Goal: Transaction & Acquisition: Purchase product/service

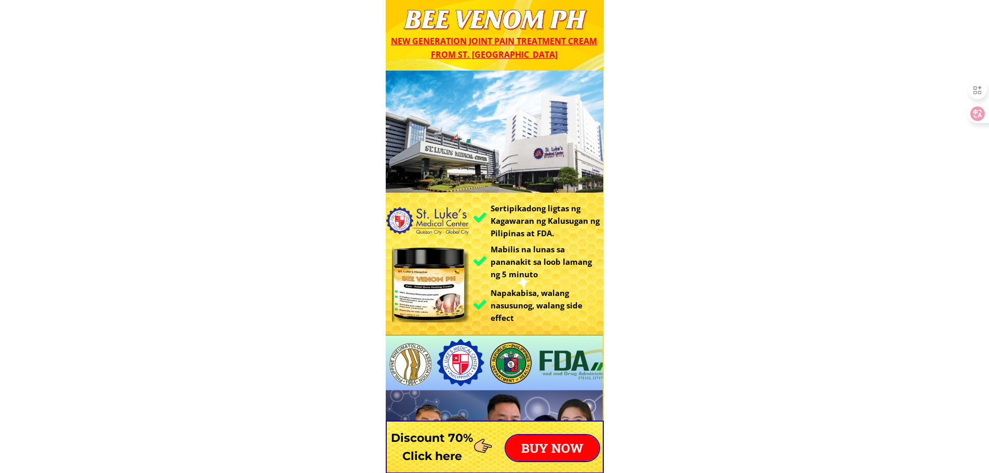
click at [534, 454] on p "BUY NOW" at bounding box center [552, 448] width 93 height 26
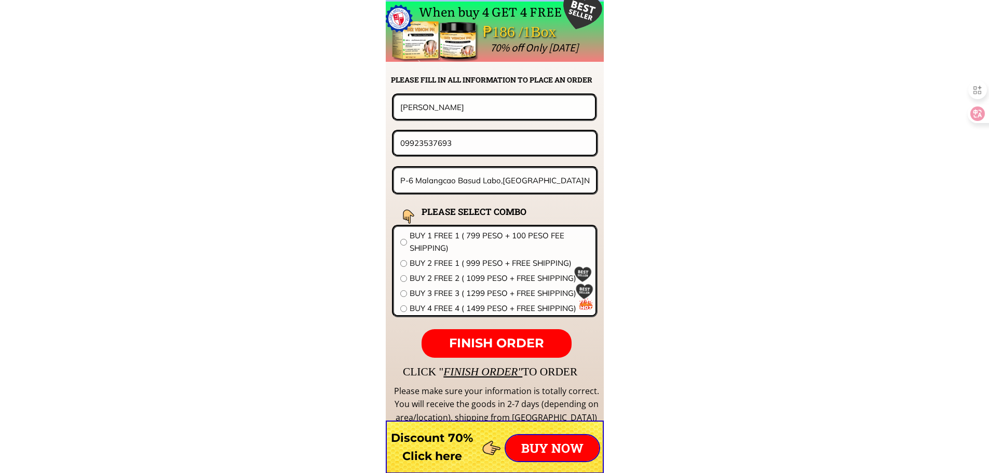
scroll to position [8149, 0]
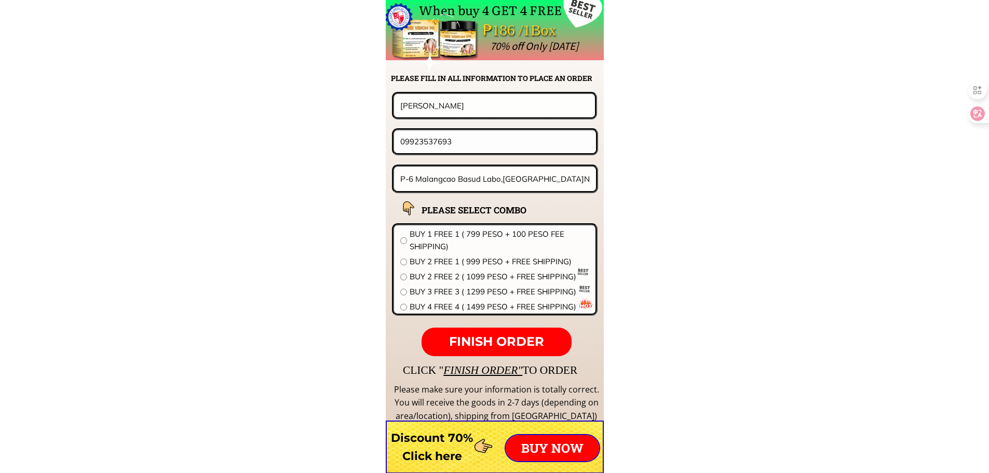
drag, startPoint x: 467, startPoint y: 146, endPoint x: 110, endPoint y: 144, distance: 357.3
paste input "090884952"
type input "09090884952"
drag, startPoint x: 462, startPoint y: 103, endPoint x: 224, endPoint y: 100, distance: 237.3
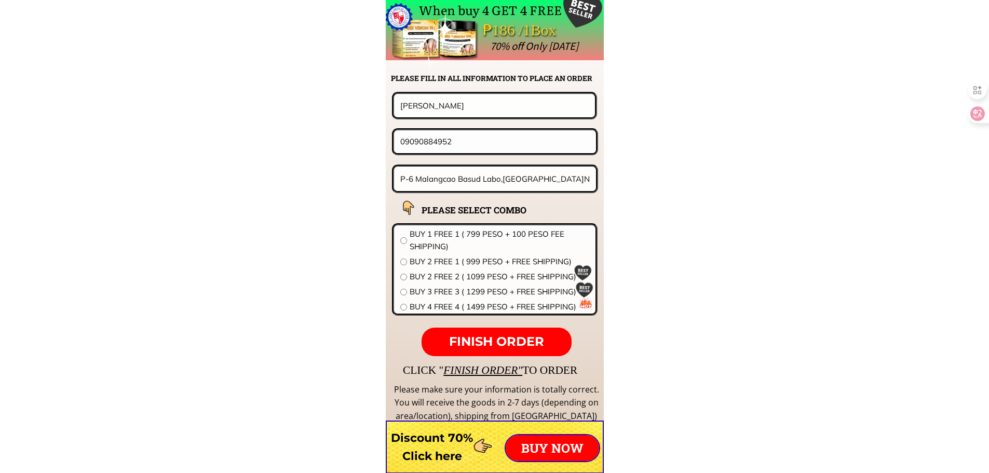
paste input "Elina Abad"
type input "Elina Abad"
click at [508, 186] on input "P-6 Malangcao Basud Labo,CAm.Norte" at bounding box center [495, 179] width 195 height 24
paste input "urok 3 San Isidro Hagonoy Bulacan"
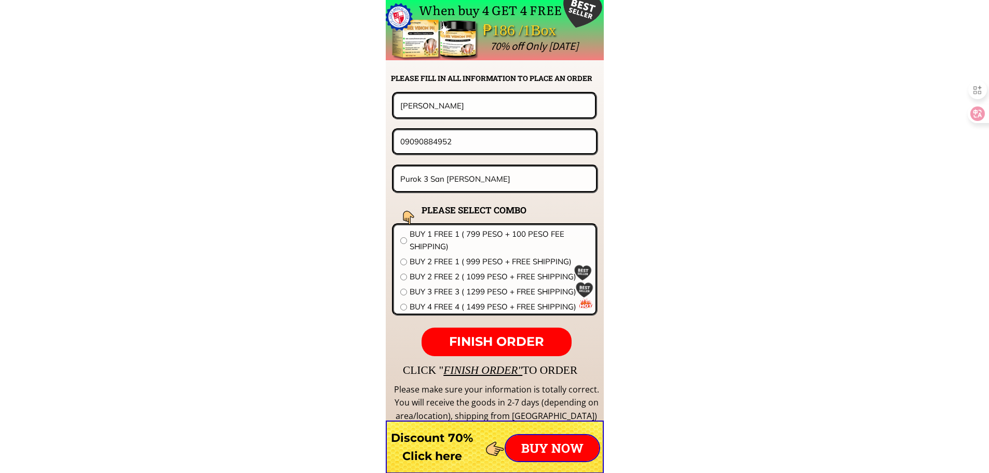
type input "Purok 3 San Isidro Hagonoy Bulacan"
click at [466, 275] on span "BUY 2 FREE 2 ( 1099 PESO + FREE SHIPPING)" at bounding box center [500, 277] width 180 height 12
radio input "true"
drag, startPoint x: 489, startPoint y: 325, endPoint x: 492, endPoint y: 340, distance: 14.8
click at [489, 327] on form "FINISH ORDER Elina Abad 09090884952 Purok 3 San Isidro Hagonoy Bulacan BEE VENO…" at bounding box center [430, 224] width 337 height 264
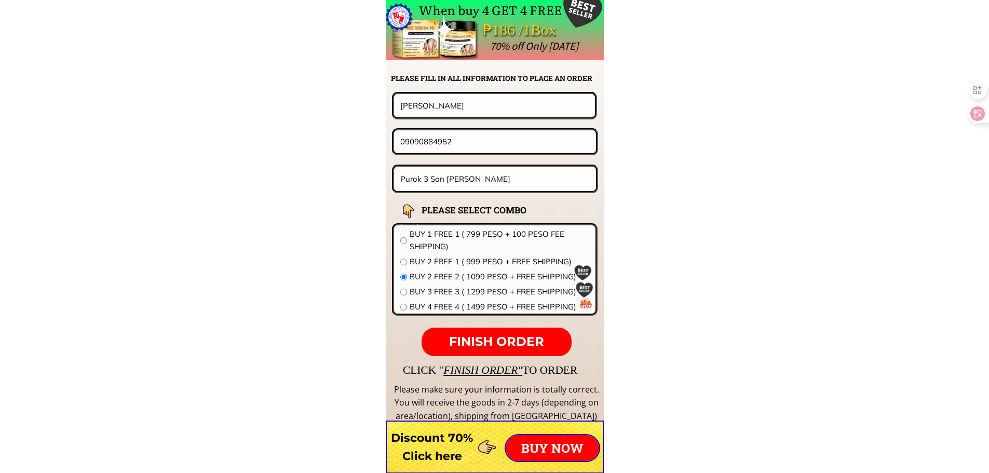
click at [492, 340] on span "FINISH ORDER" at bounding box center [496, 341] width 95 height 15
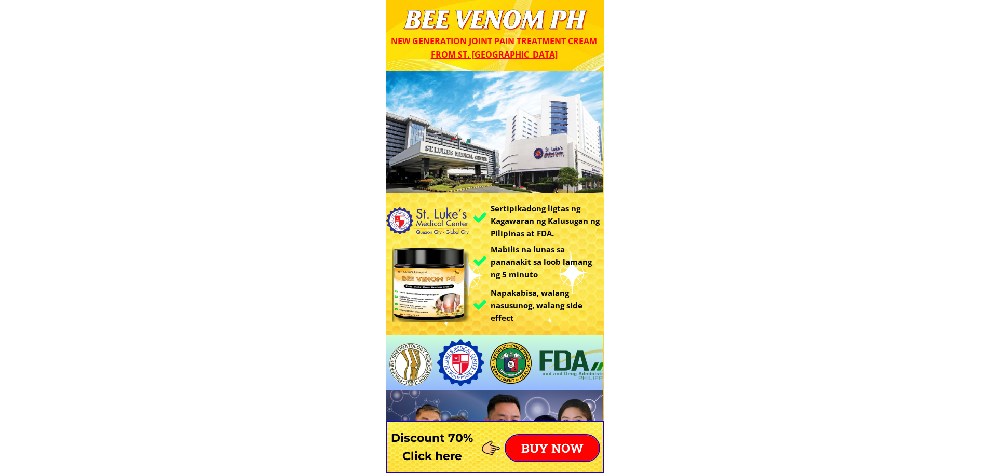
click at [575, 439] on p "BUY NOW" at bounding box center [552, 448] width 93 height 26
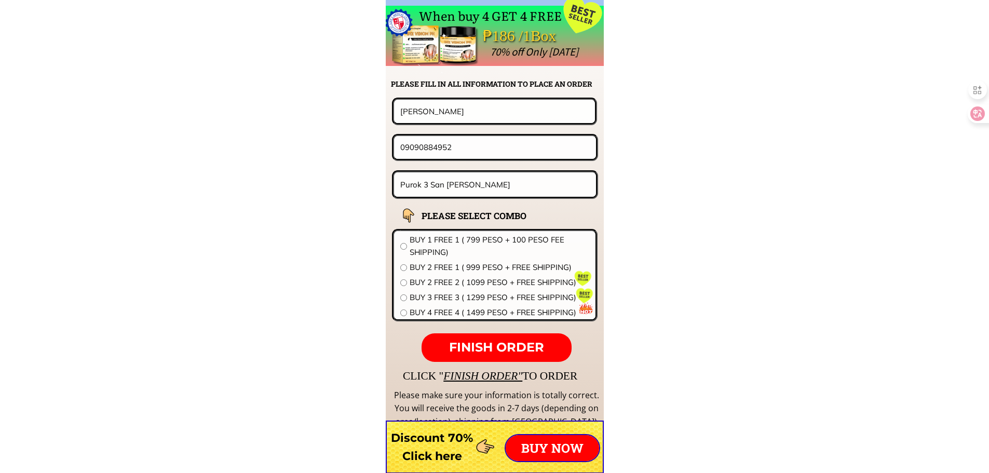
scroll to position [8149, 0]
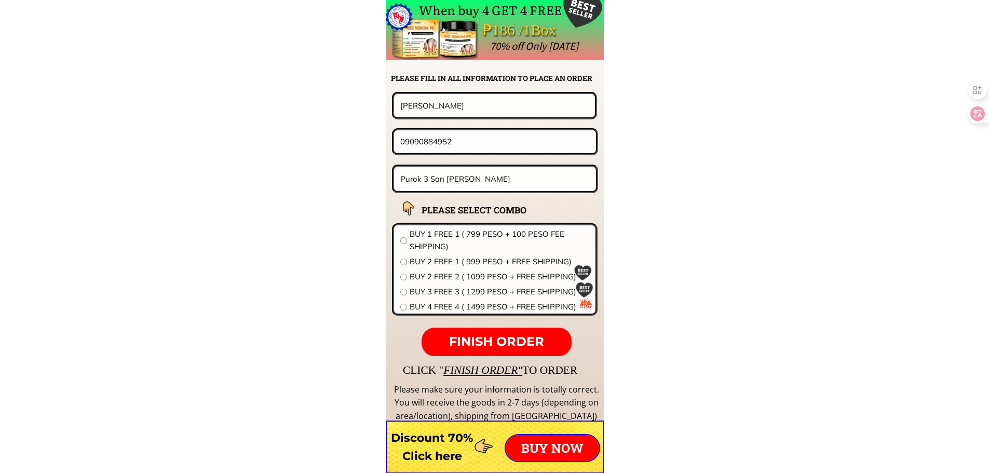
drag, startPoint x: 492, startPoint y: 101, endPoint x: 233, endPoint y: 104, distance: 259.2
paste input "Sonia Ti-in"
type input "Sonia Ti-in"
drag, startPoint x: 467, startPoint y: 145, endPoint x: 334, endPoint y: 138, distance: 133.7
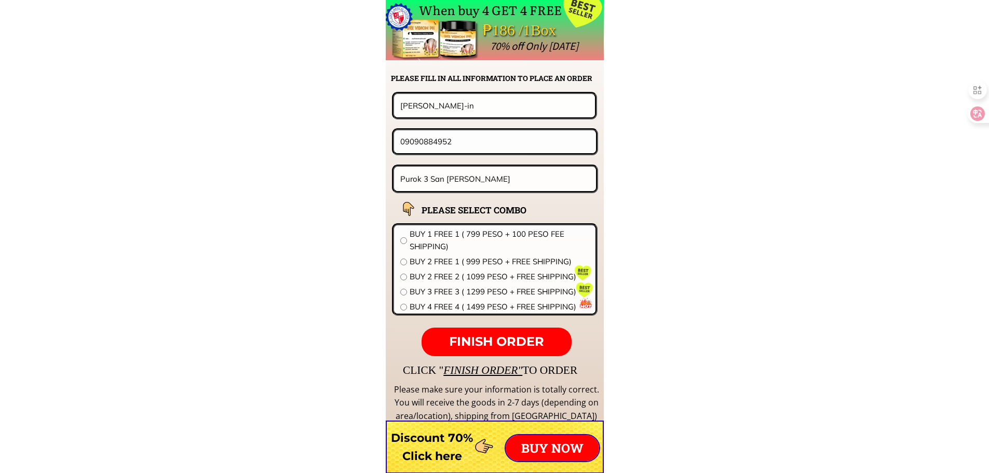
paste input "19234187859"
drag, startPoint x: 364, startPoint y: 144, endPoint x: 350, endPoint y: 144, distance: 14.0
type input "09234187859"
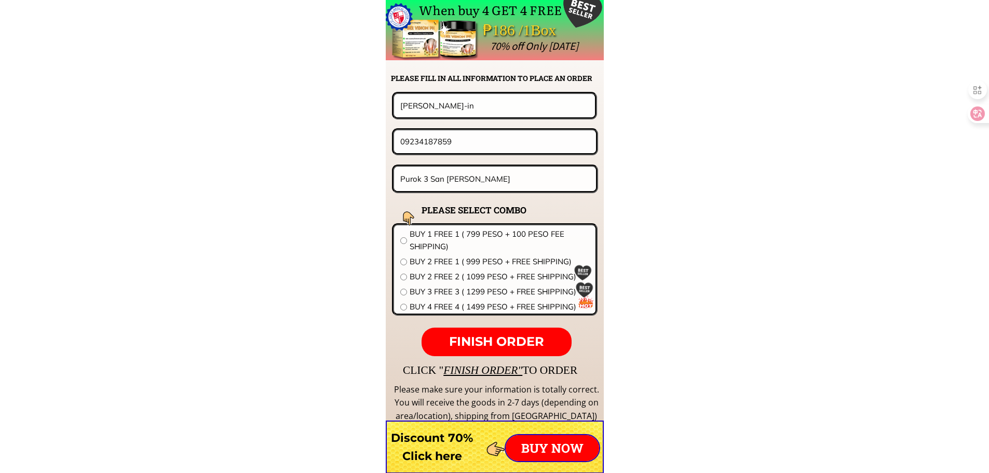
drag, startPoint x: 542, startPoint y: 183, endPoint x: 203, endPoint y: 160, distance: 339.9
paste input "13 Roxas Avenue Barangay 39 Bacolod City"
type input "13 Roxas Avenue Barangay 39 Bacolod City"
click at [423, 241] on span "BUY 1 FREE 1 ( 799 PESO + 100 PESO FEE SHIPPING)" at bounding box center [500, 240] width 180 height 25
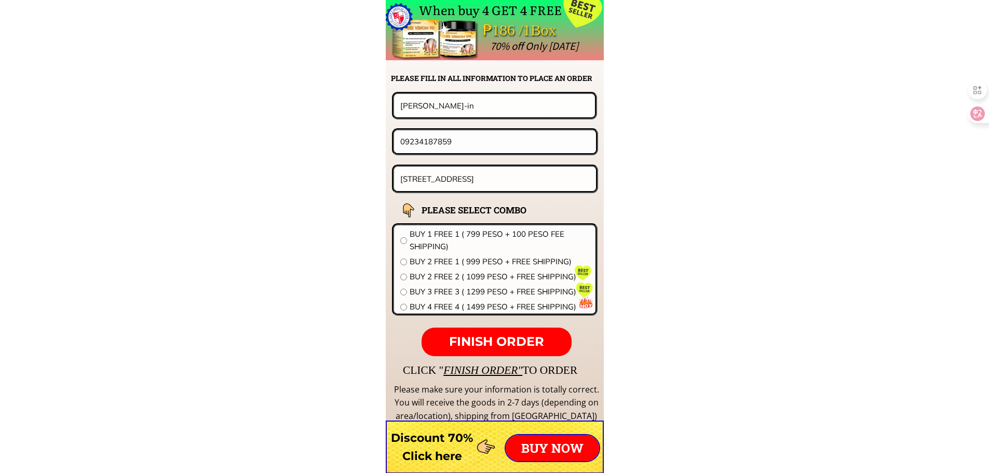
radio input "true"
drag, startPoint x: 503, startPoint y: 344, endPoint x: 502, endPoint y: 239, distance: 104.9
click at [503, 344] on span "FINISH ORDER" at bounding box center [496, 341] width 95 height 15
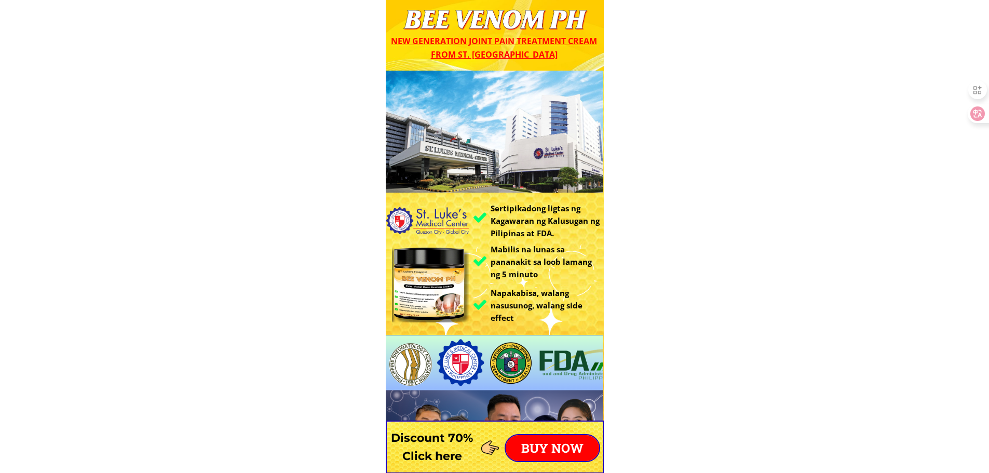
click at [556, 445] on p "BUY NOW" at bounding box center [552, 448] width 93 height 26
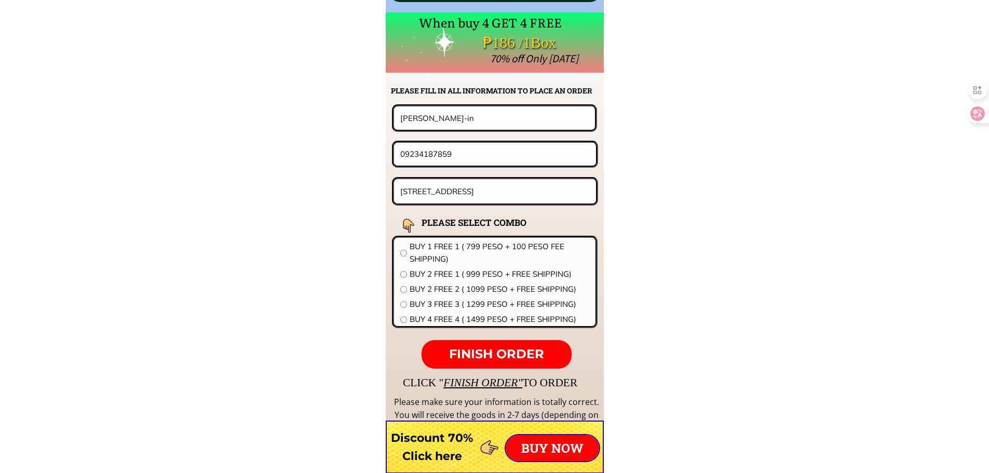
scroll to position [8149, 0]
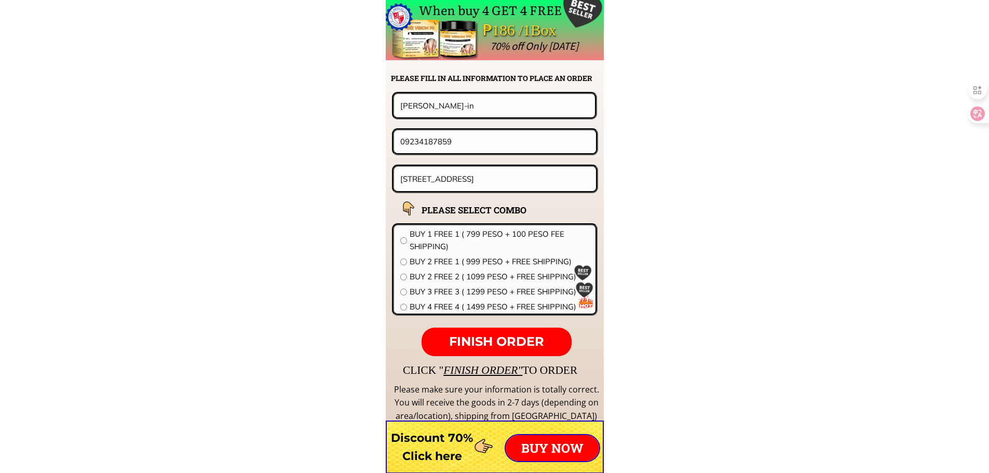
drag, startPoint x: 491, startPoint y: 132, endPoint x: 220, endPoint y: 131, distance: 271.1
paste input "5586639471"
type input "095586639471"
drag, startPoint x: 461, startPoint y: 106, endPoint x: 203, endPoint y: 106, distance: 258.6
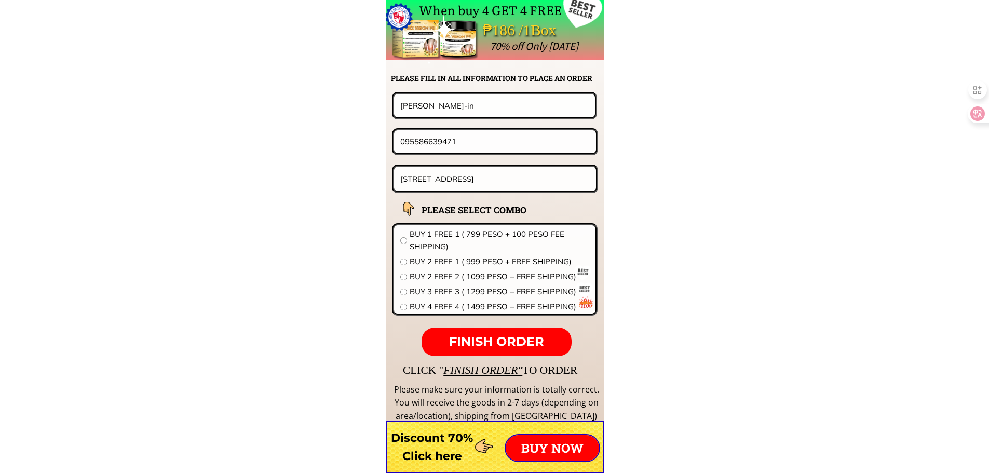
paste input "Modskie mamalangksd"
type input "Modskie mamalangksd"
click at [479, 176] on input "13 Roxas Avenue Barangay 39 Bacolod City" at bounding box center [495, 179] width 195 height 24
paste input "D.O.S.mahuindanso del Norte bry. maker"
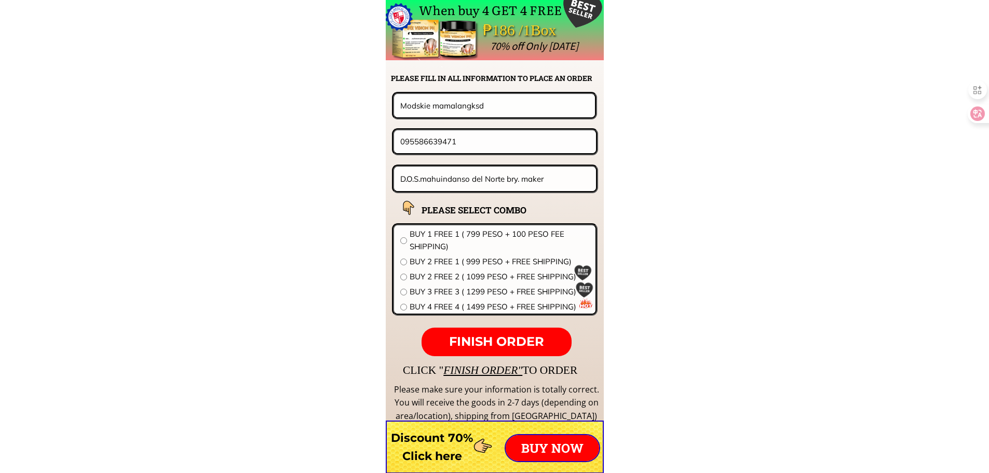
type input "D.O.S.mahuindanso del Norte bry. maker"
click at [474, 236] on span "BUY 1 FREE 1 ( 799 PESO + 100 PESO FEE SHIPPING)" at bounding box center [500, 240] width 180 height 25
radio input "true"
click at [502, 337] on span "FINISH ORDER" at bounding box center [496, 341] width 95 height 15
drag, startPoint x: 418, startPoint y: 141, endPoint x: 473, endPoint y: 161, distance: 58.5
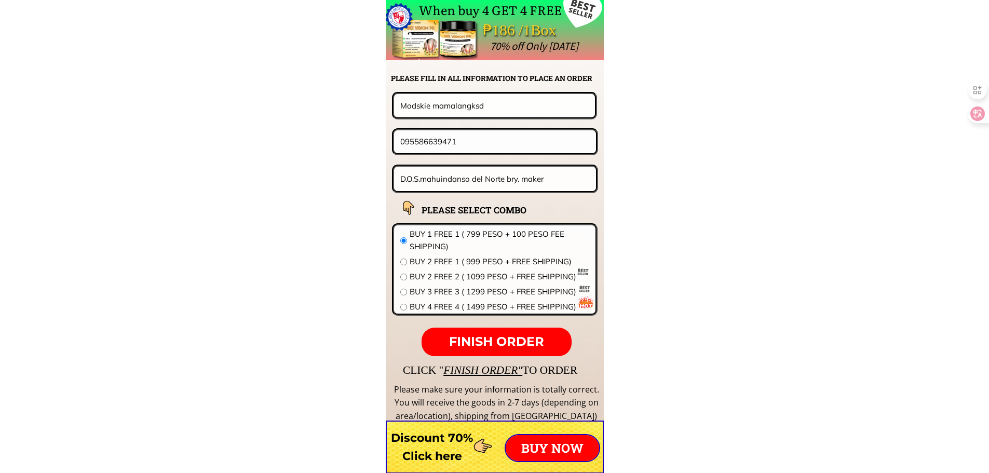
click at [418, 141] on input "095586639471" at bounding box center [495, 141] width 195 height 22
click at [421, 139] on input "095586639471" at bounding box center [495, 141] width 195 height 22
click at [433, 144] on input "095586639471" at bounding box center [495, 141] width 195 height 22
type input "09558639471"
click at [522, 339] on span "FINISH ORDER" at bounding box center [496, 341] width 95 height 15
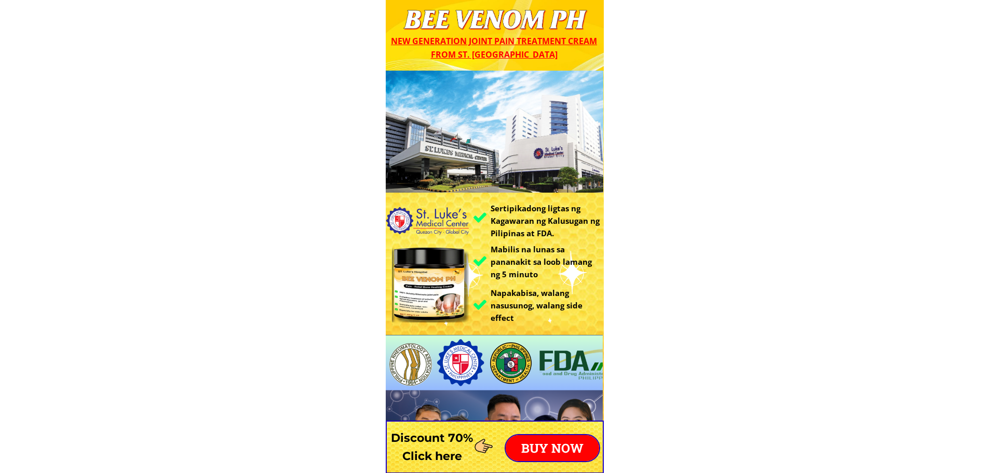
click at [560, 442] on p "BUY NOW" at bounding box center [552, 448] width 93 height 26
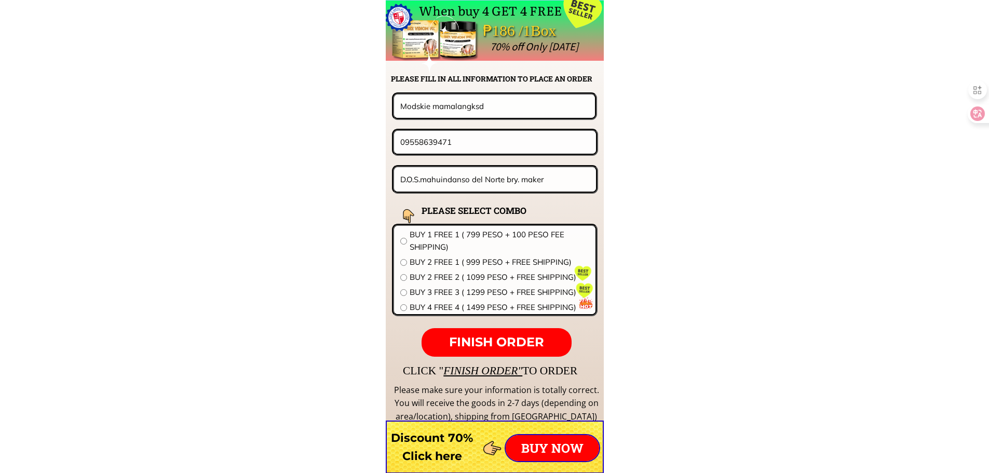
scroll to position [8149, 0]
drag, startPoint x: 501, startPoint y: 141, endPoint x: 191, endPoint y: 123, distance: 311.1
paste input "099313844"
type input "09099313844"
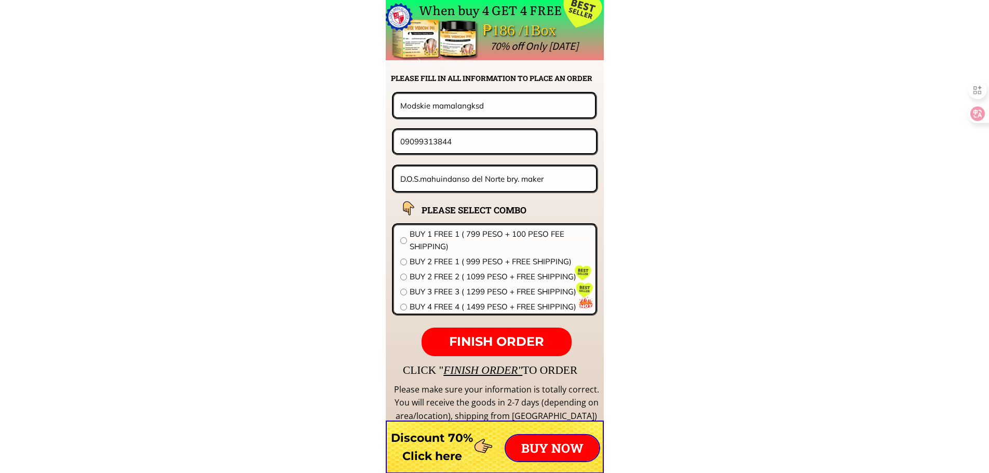
drag, startPoint x: 496, startPoint y: 107, endPoint x: 275, endPoint y: 106, distance: 220.7
paste input "Teresita Bobis"
type input "Teresita Bobis"
click at [489, 189] on input "D.O.S.mahuindanso del Norte bry. maker" at bounding box center [495, 179] width 195 height 24
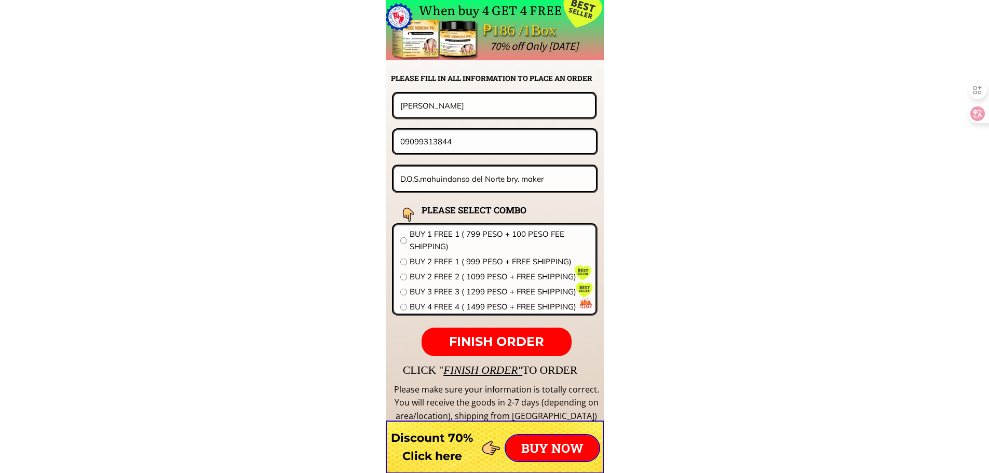
paste input "2626 A Sulu St Blum Sta Cruz Mla Bgy 380 within vicinity of Chinese Gen Hospital"
type input "2626 A Sulu St Blum Sta Cruz Mla Bgy 380 within vicinity of Chinese Gen Hospital"
click at [441, 263] on span "BUY 2 FREE 1 ( 999 PESO + FREE SHIPPING)" at bounding box center [500, 262] width 180 height 12
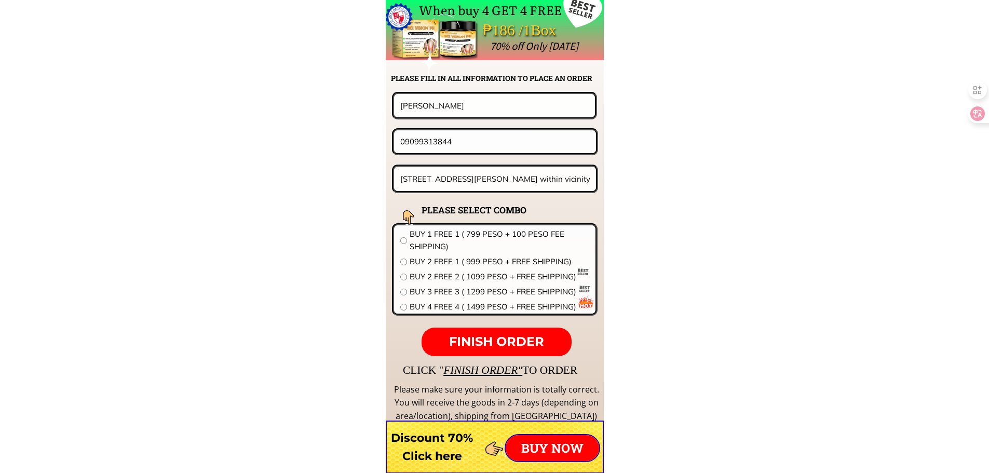
radio input "true"
click at [475, 276] on span "BUY 2 FREE 2 ( 1099 PESO + FREE SHIPPING)" at bounding box center [500, 277] width 180 height 12
radio input "true"
click at [488, 337] on span "FINISH ORDER" at bounding box center [496, 341] width 95 height 15
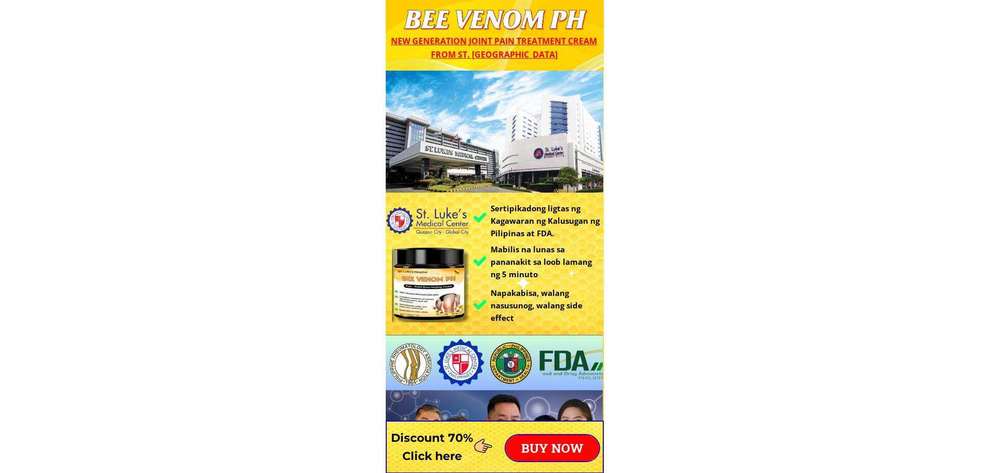
click at [554, 444] on p "BUY NOW" at bounding box center [552, 448] width 93 height 26
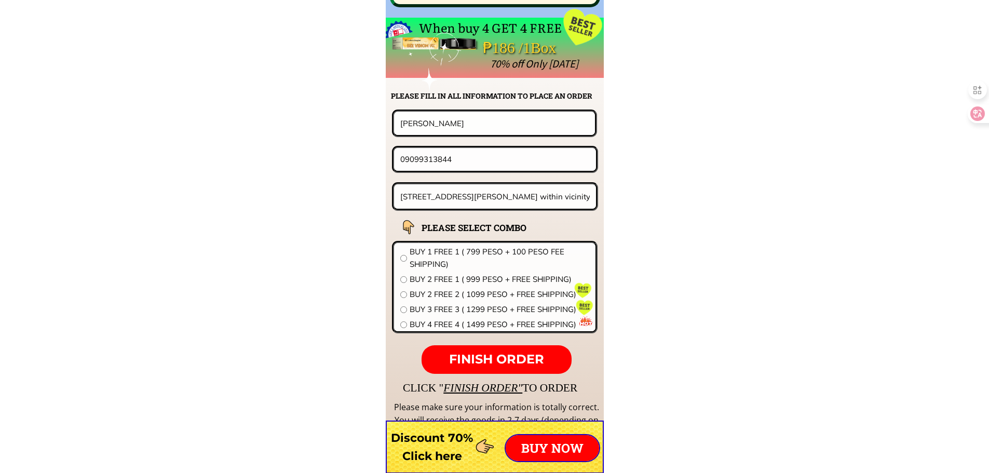
scroll to position [8149, 0]
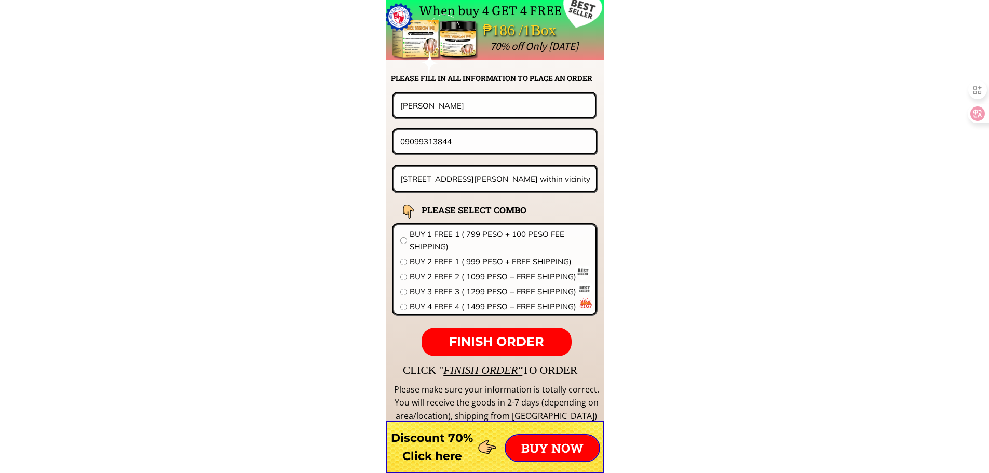
drag, startPoint x: 472, startPoint y: 142, endPoint x: 258, endPoint y: 126, distance: 214.5
paste input "633403713"
type input "09633403713"
drag, startPoint x: 487, startPoint y: 107, endPoint x: 280, endPoint y: 113, distance: 206.3
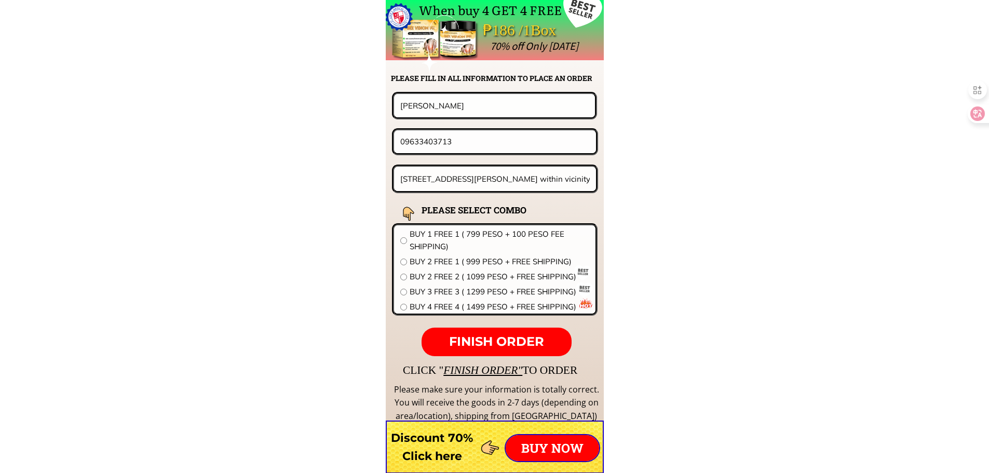
paste input "[PERSON_NAME]"
type input "[PERSON_NAME]"
click at [468, 167] on input "[STREET_ADDRESS][PERSON_NAME] within vicinity of [GEOGRAPHIC_DATA]" at bounding box center [495, 179] width 195 height 24
paste input "Brgy las pinas penranda nueva ecga"
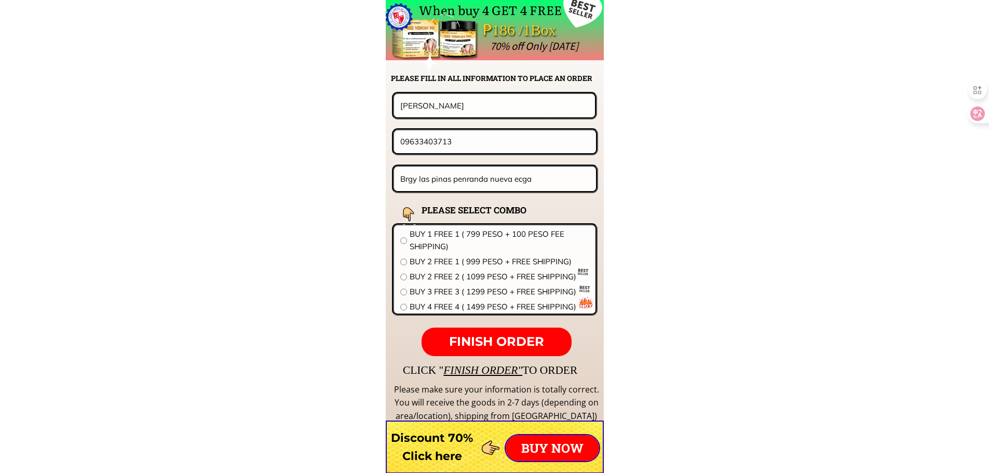
type input "Brgy las pinas penranda nueva ecga"
click at [460, 239] on span "BUY 1 FREE 1 ( 799 PESO + 100 PESO FEE SHIPPING)" at bounding box center [500, 240] width 180 height 25
radio input "true"
click at [490, 353] on p "FINISH ORDER" at bounding box center [497, 342] width 150 height 29
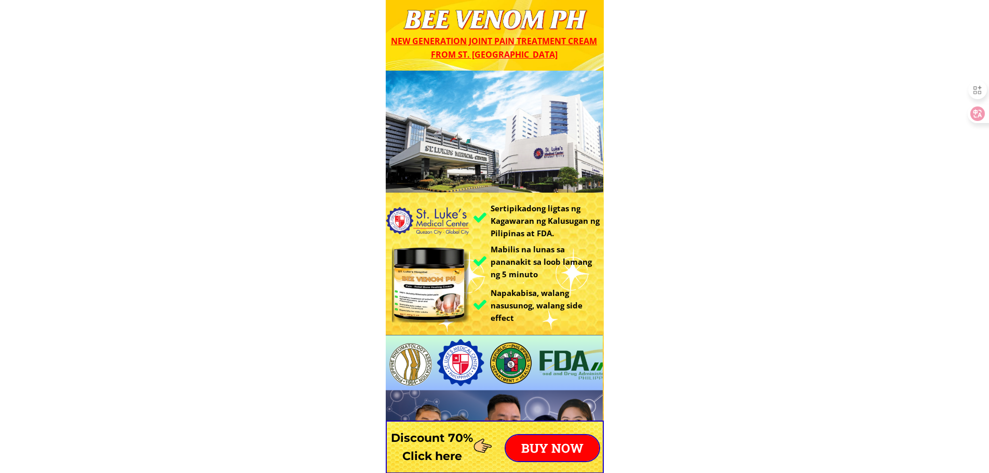
click at [561, 452] on p "BUY NOW" at bounding box center [552, 448] width 93 height 26
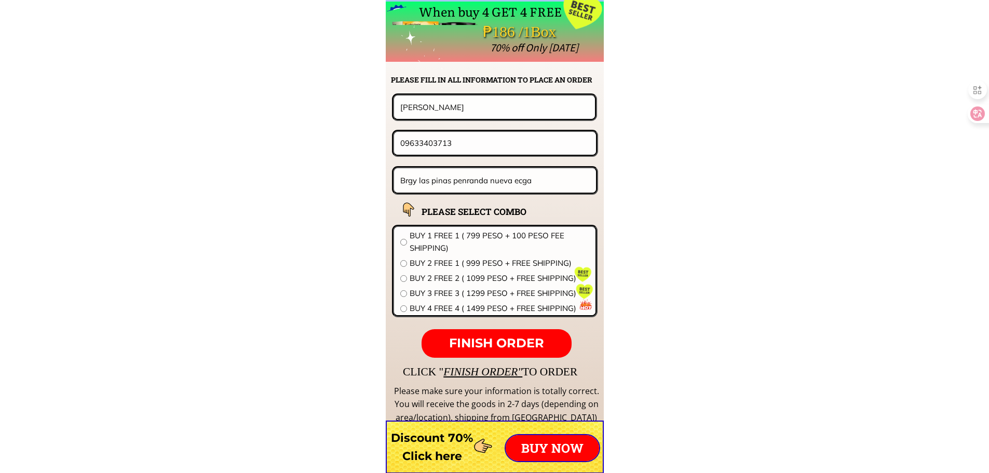
scroll to position [8149, 0]
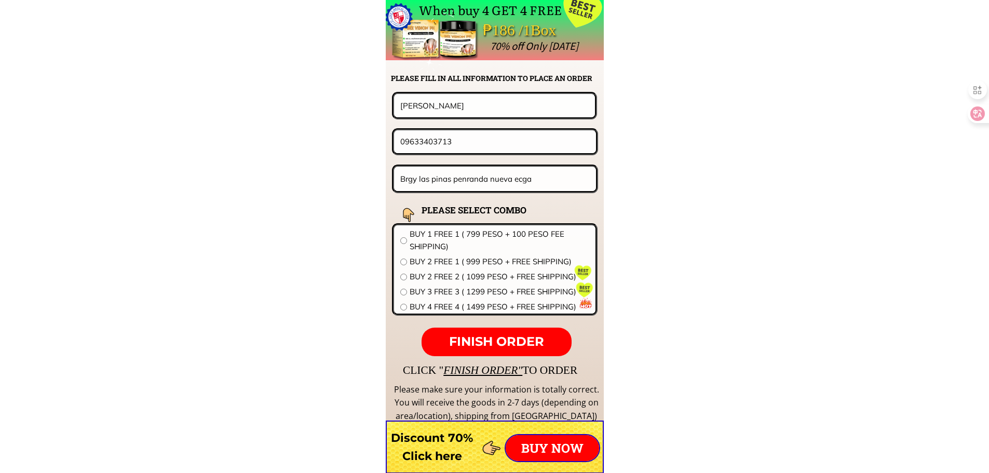
drag, startPoint x: 345, startPoint y: 99, endPoint x: 158, endPoint y: 84, distance: 187.6
paste input "[PERSON_NAME]"
type input "[PERSON_NAME]"
paste input "161985146"
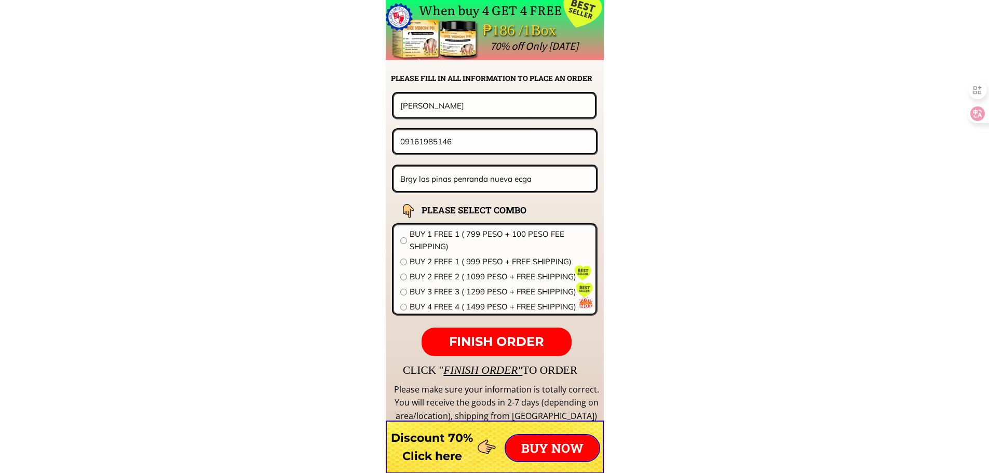
type input "09161985146"
click at [501, 173] on input "Brgy las pinas penranda nueva ecga" at bounding box center [495, 179] width 195 height 24
paste input "Dist 25 [PERSON_NAME] drive [PERSON_NAME] [GEOGRAPHIC_DATA]"
type input "Dist 25 [PERSON_NAME] drive [PERSON_NAME] [GEOGRAPHIC_DATA]"
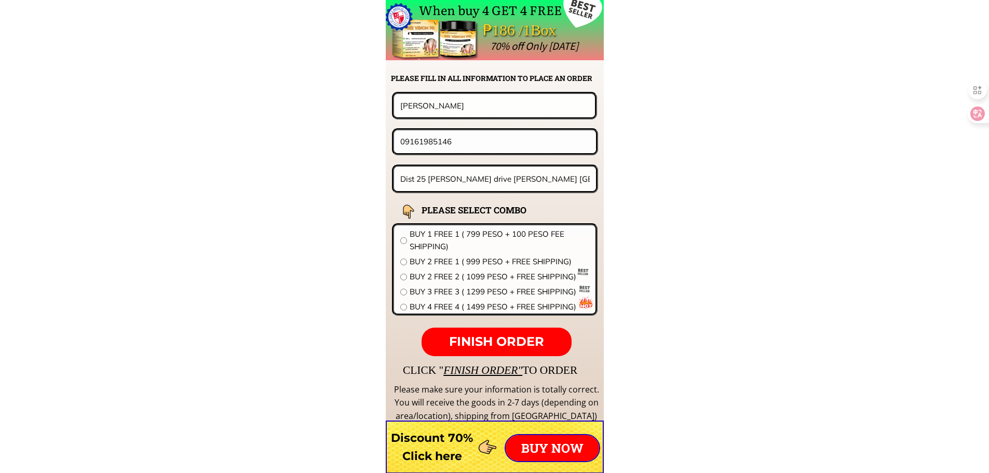
click at [424, 232] on div at bounding box center [409, 218] width 37 height 37
click at [471, 238] on span "BUY 1 FREE 1 ( 799 PESO + 100 PESO FEE SHIPPING)" at bounding box center [500, 240] width 180 height 25
radio input "true"
click at [518, 340] on span "FINISH ORDER" at bounding box center [496, 341] width 95 height 15
